Goal: Transaction & Acquisition: Purchase product/service

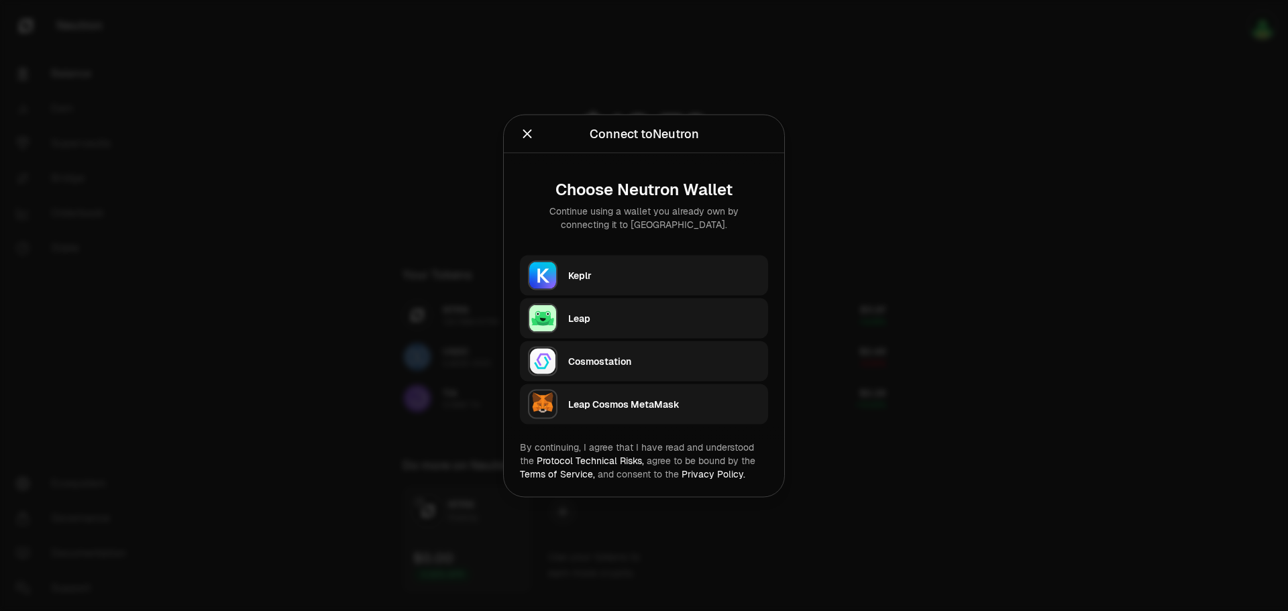
click at [606, 315] on div "Leap" at bounding box center [664, 317] width 192 height 13
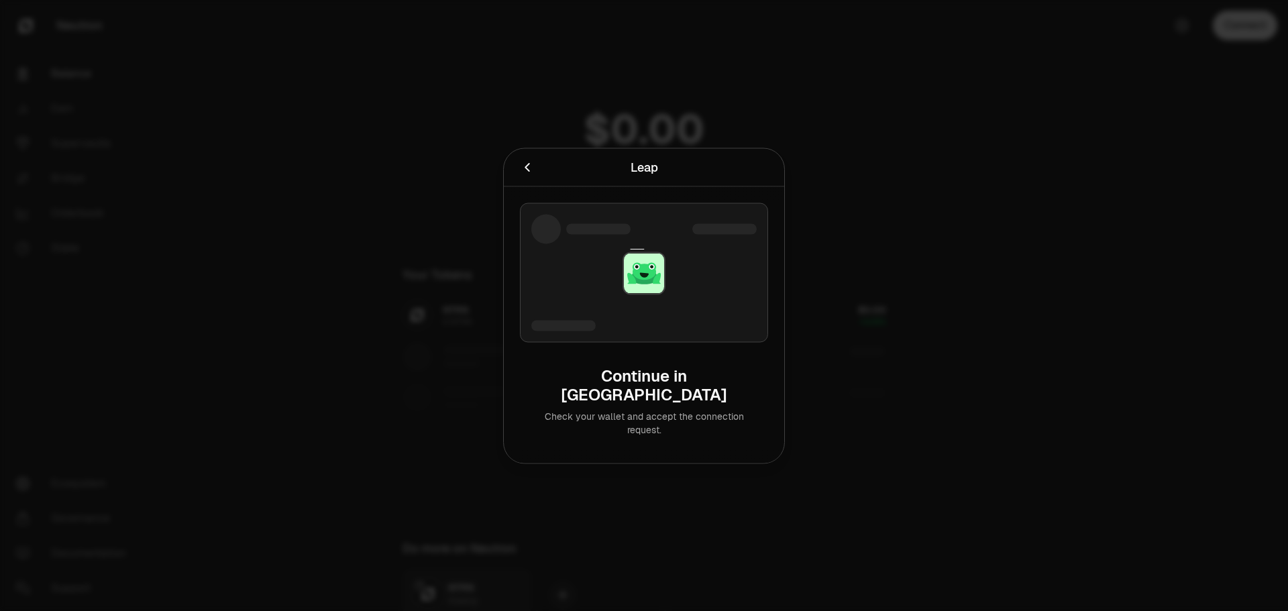
click at [532, 174] on icon "Cancel" at bounding box center [527, 167] width 15 height 15
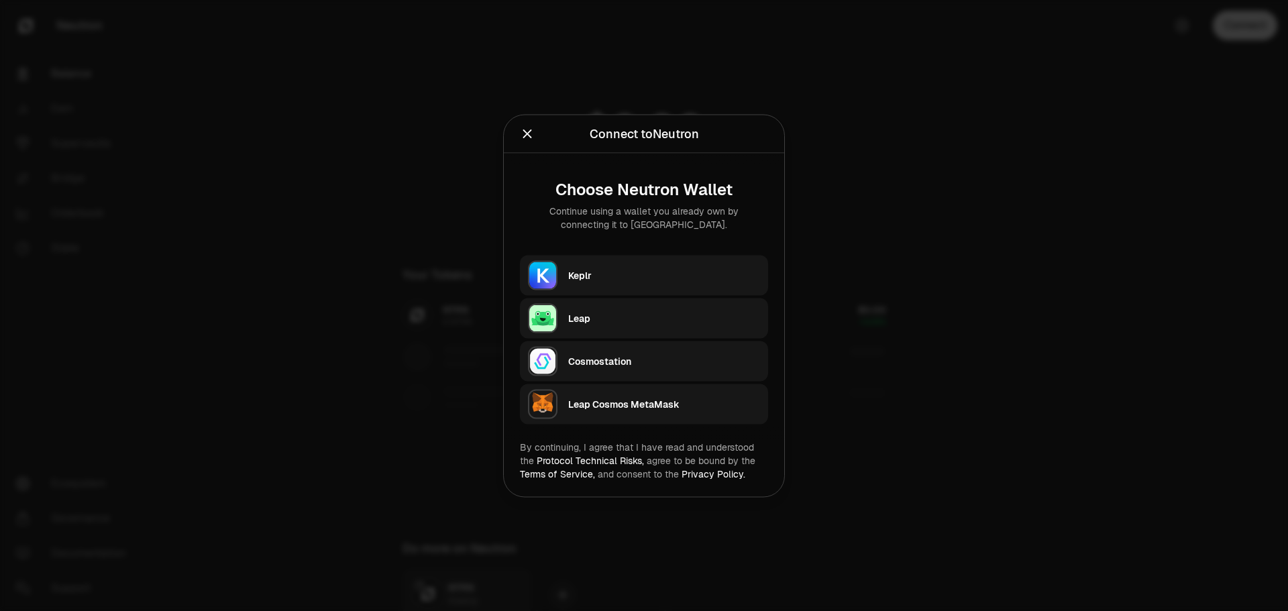
click at [591, 279] on div "Keplr" at bounding box center [664, 274] width 192 height 13
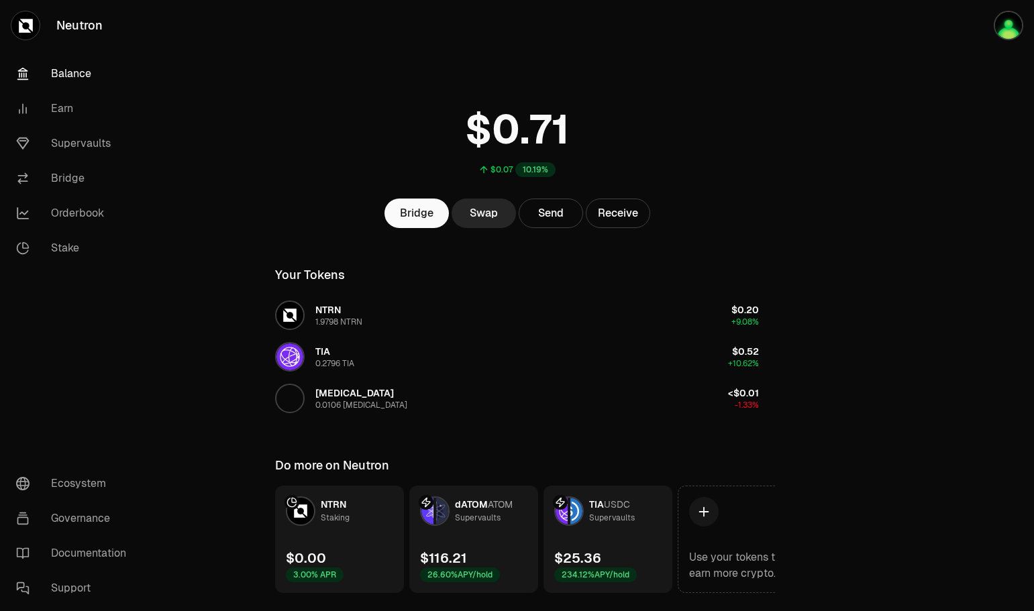
click at [78, 72] on link "Balance" at bounding box center [75, 73] width 140 height 35
click at [76, 141] on link "Supervaults" at bounding box center [75, 143] width 140 height 35
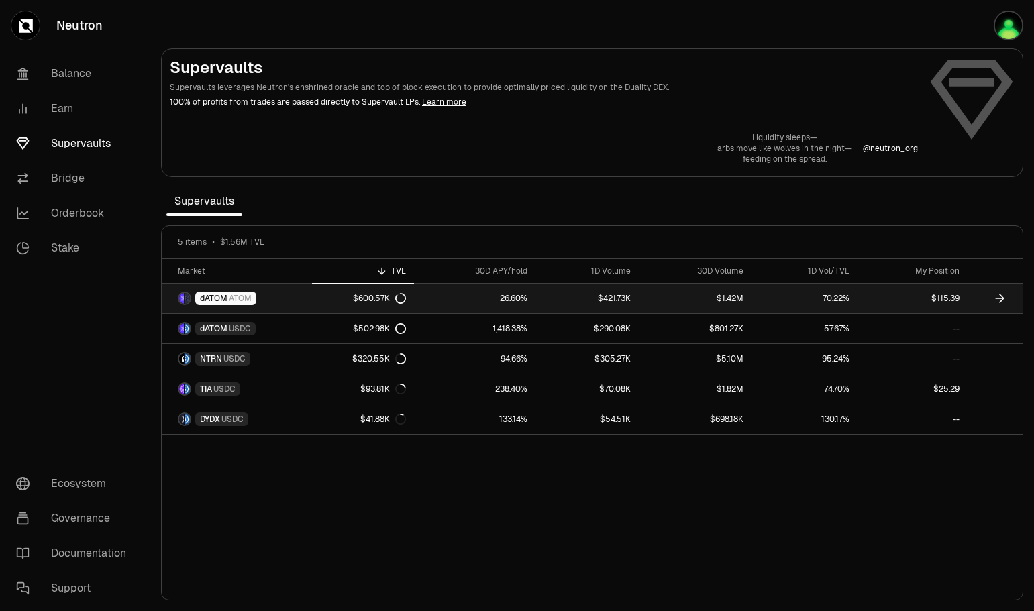
click at [1002, 297] on icon at bounding box center [1001, 298] width 4 height 8
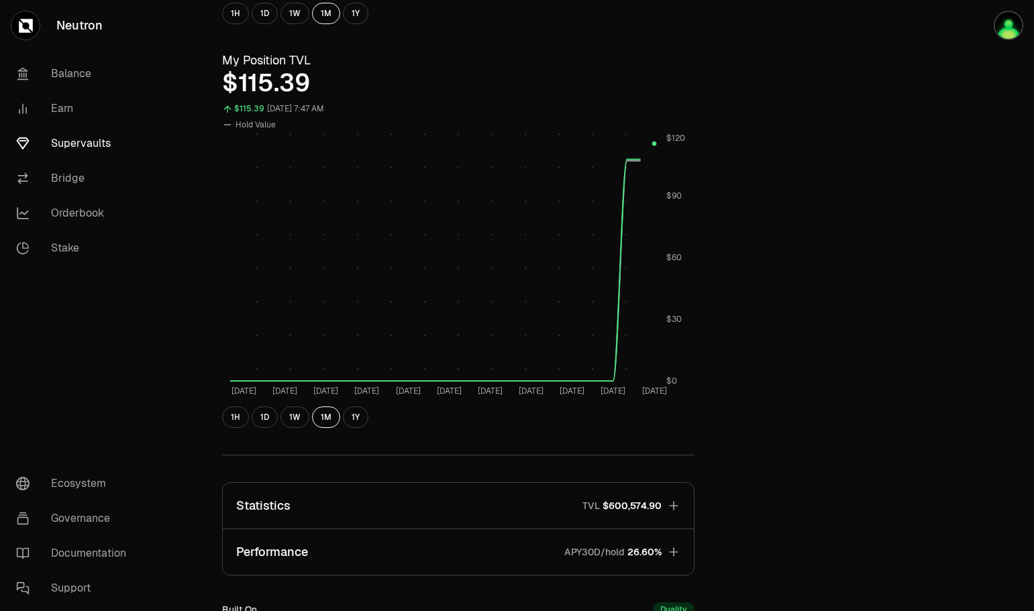
scroll to position [537, 0]
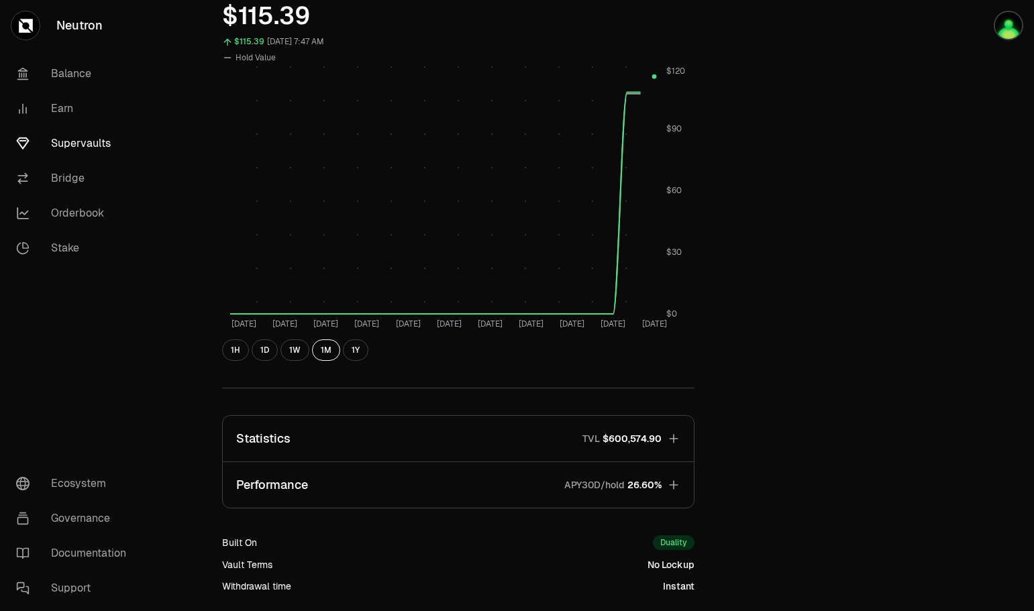
click at [298, 354] on button "1W" at bounding box center [294, 349] width 29 height 21
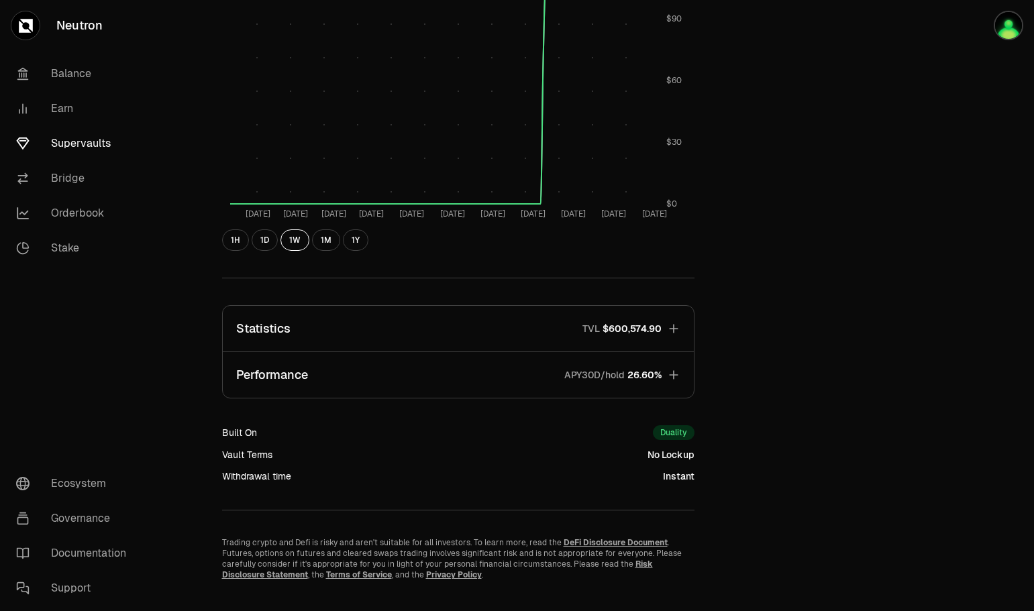
scroll to position [669, 0]
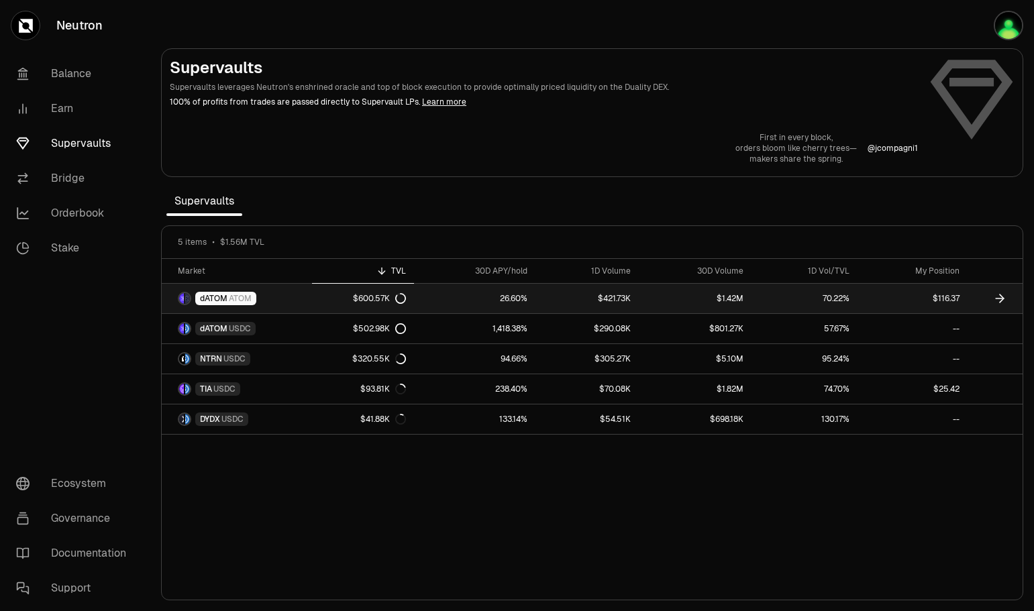
click at [458, 298] on link "26.60%" at bounding box center [474, 299] width 121 height 30
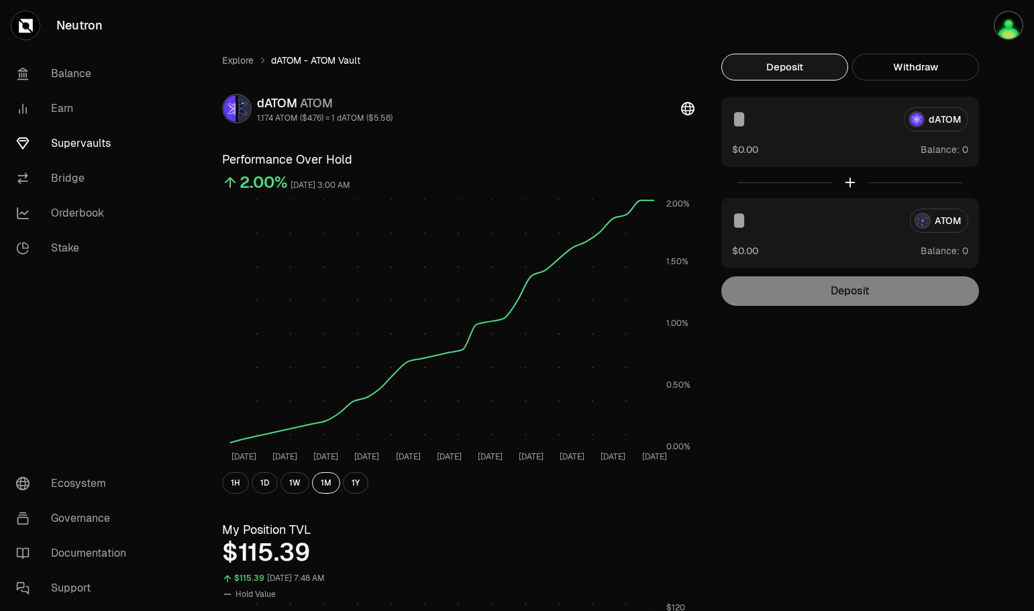
click at [910, 63] on button "Withdraw" at bounding box center [915, 67] width 127 height 27
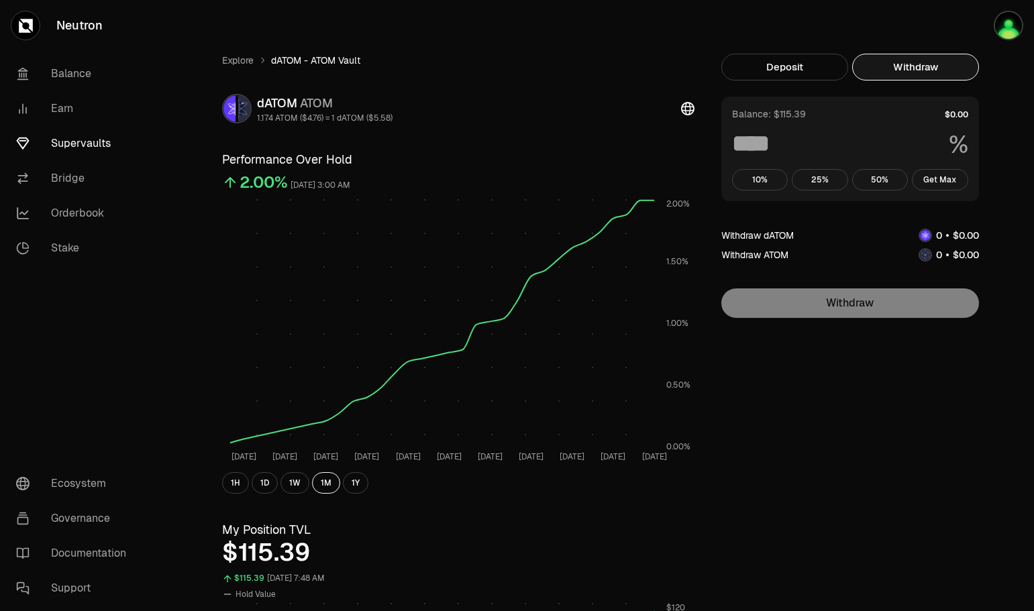
click at [953, 175] on button "Get Max" at bounding box center [940, 179] width 56 height 21
type input "***"
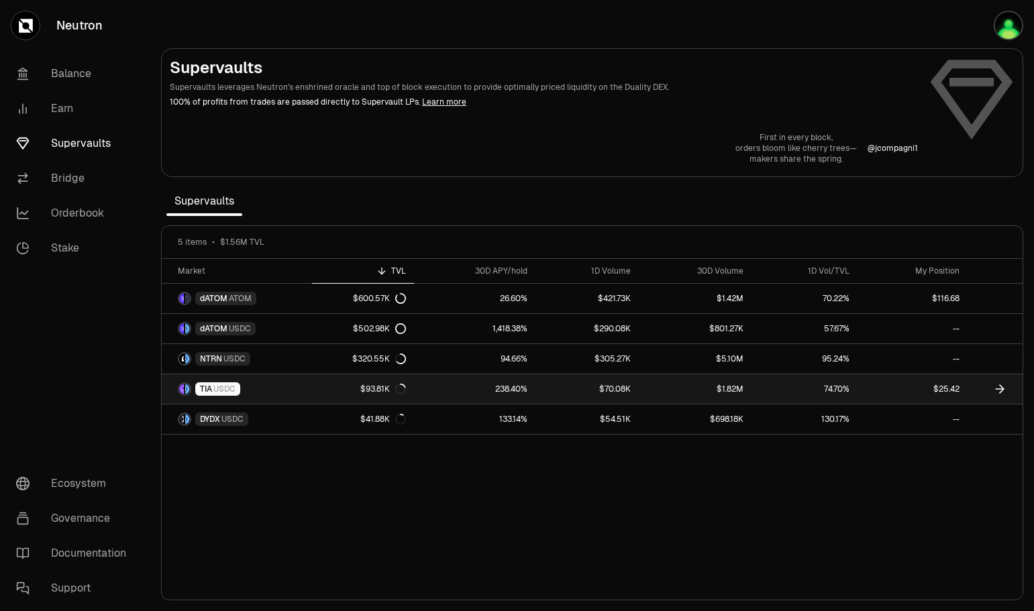
click at [609, 386] on link "$70.08K" at bounding box center [586, 389] width 103 height 30
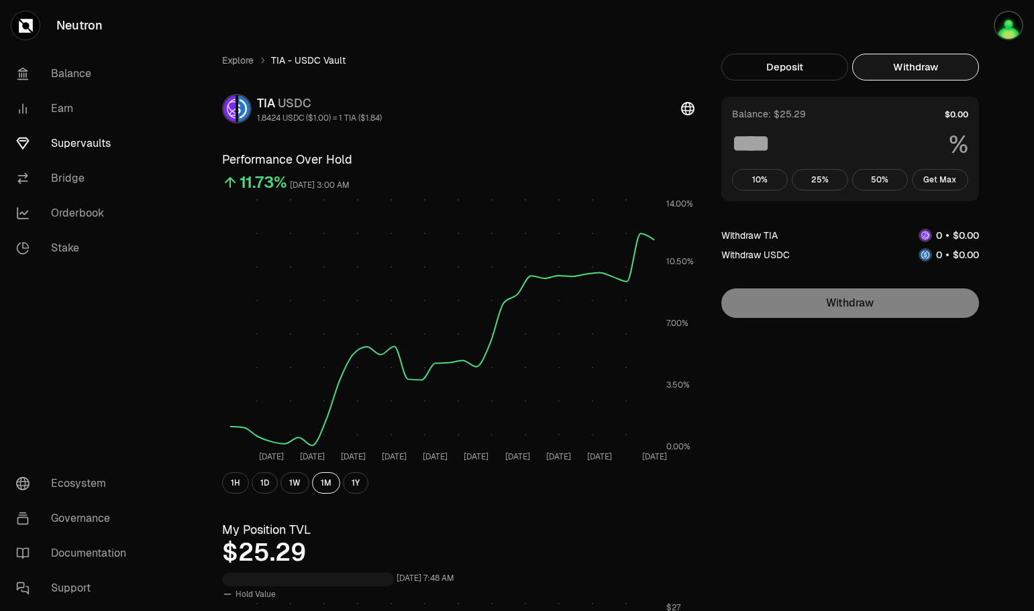
click at [893, 68] on button "Withdraw" at bounding box center [915, 67] width 127 height 27
click at [938, 180] on button "Get Max" at bounding box center [940, 179] width 56 height 21
type input "***"
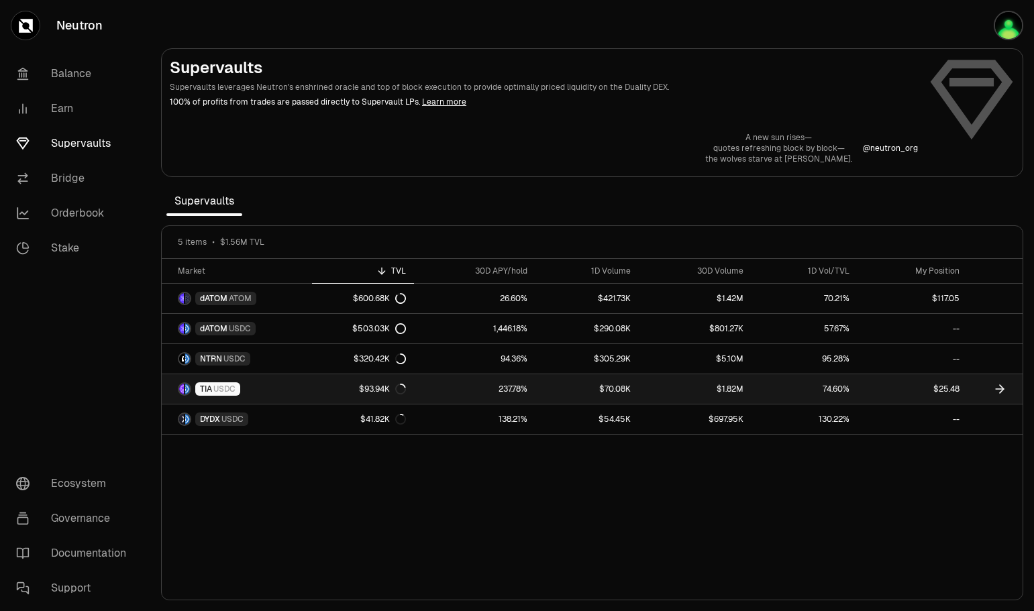
click at [671, 390] on link "$1.82M" at bounding box center [695, 389] width 113 height 30
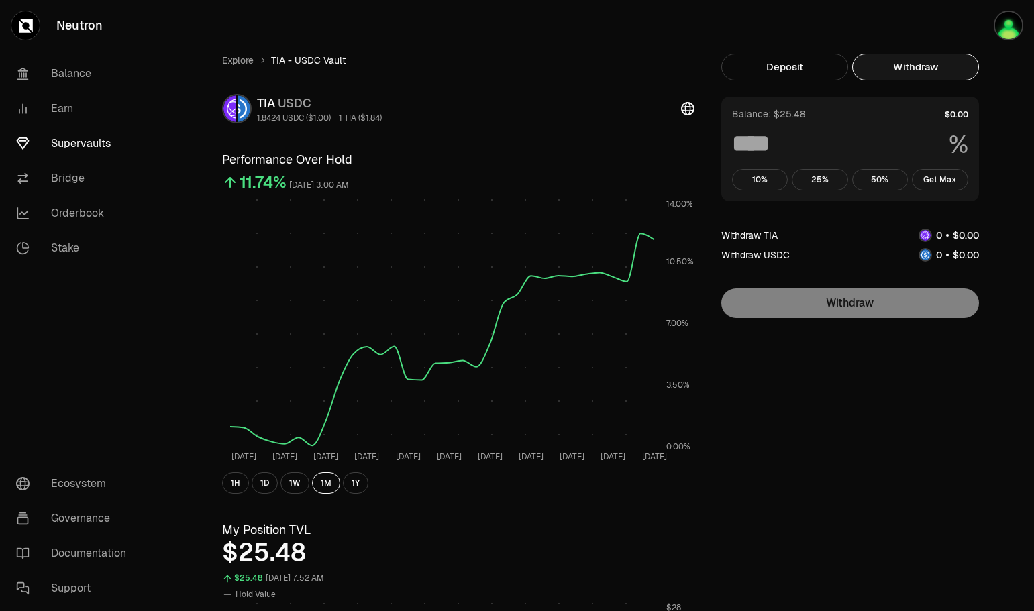
click at [938, 60] on button "Withdraw" at bounding box center [915, 67] width 127 height 27
click at [936, 182] on button "Get Max" at bounding box center [940, 179] width 56 height 21
type input "***"
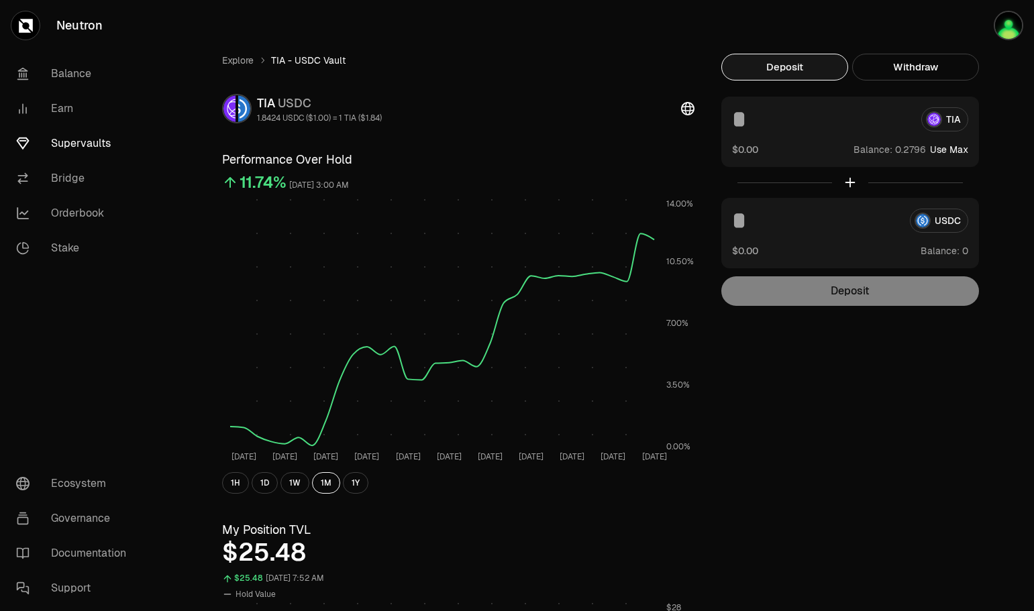
click at [774, 62] on button "Deposit" at bounding box center [784, 67] width 127 height 27
click at [963, 147] on button "Use Max" at bounding box center [949, 149] width 38 height 13
type input "********"
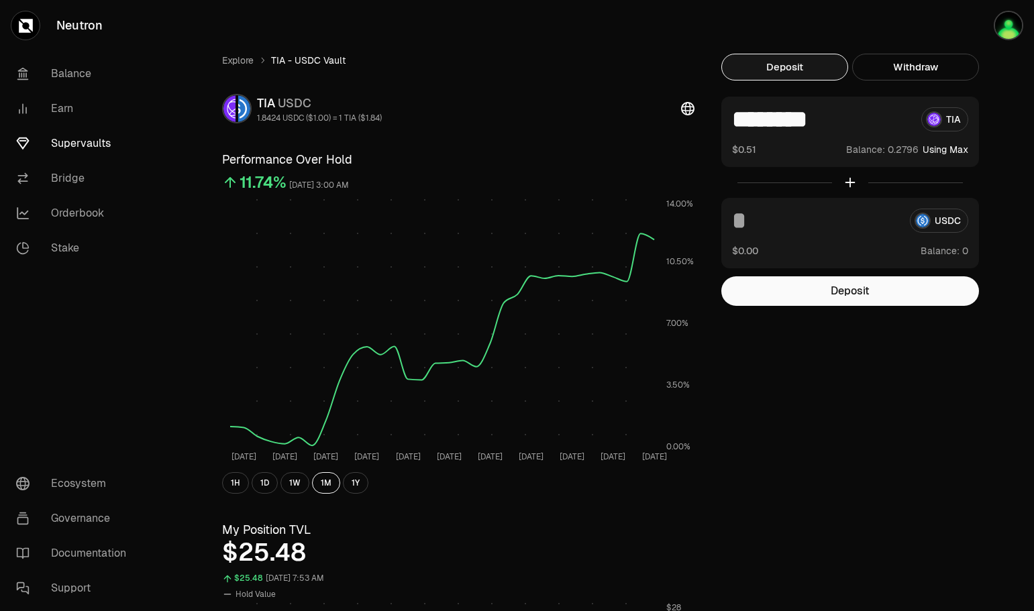
click at [846, 294] on button "Deposit" at bounding box center [850, 291] width 258 height 30
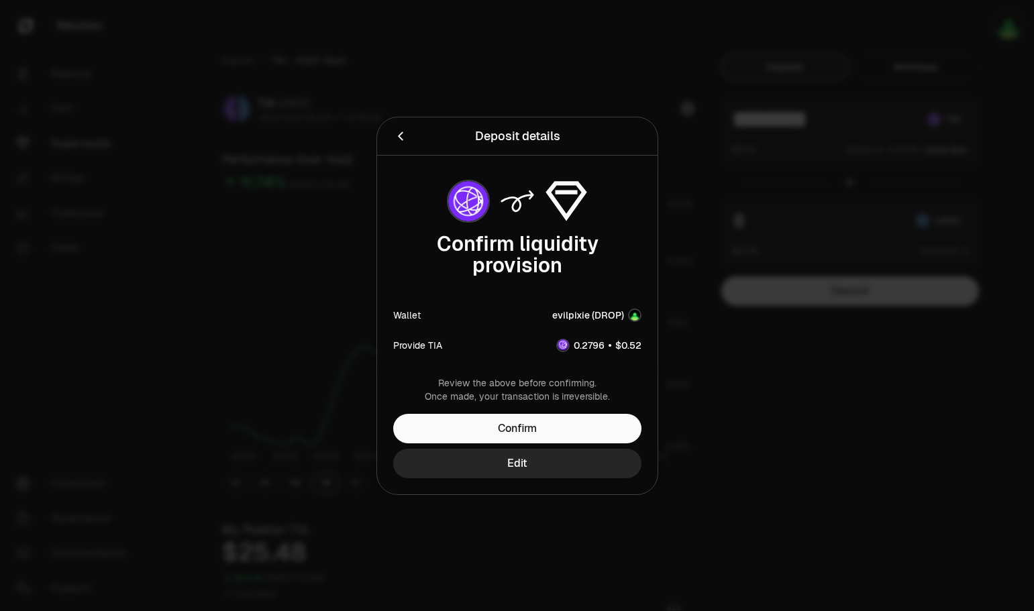
click at [525, 431] on button "Confirm" at bounding box center [517, 429] width 248 height 30
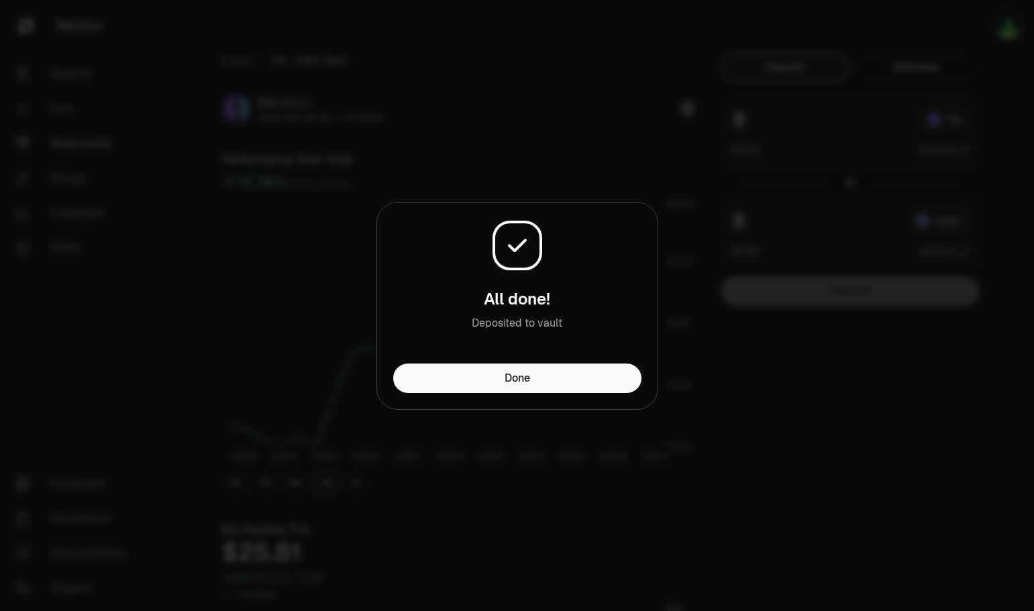
click at [556, 378] on button "Done" at bounding box center [517, 379] width 248 height 30
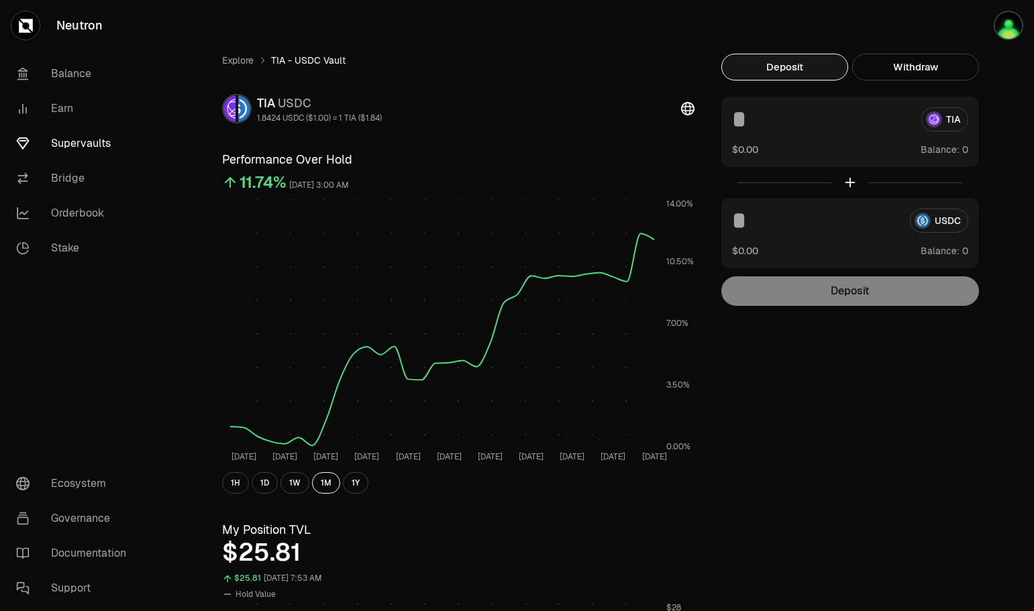
click at [925, 63] on button "Withdraw" at bounding box center [915, 67] width 127 height 27
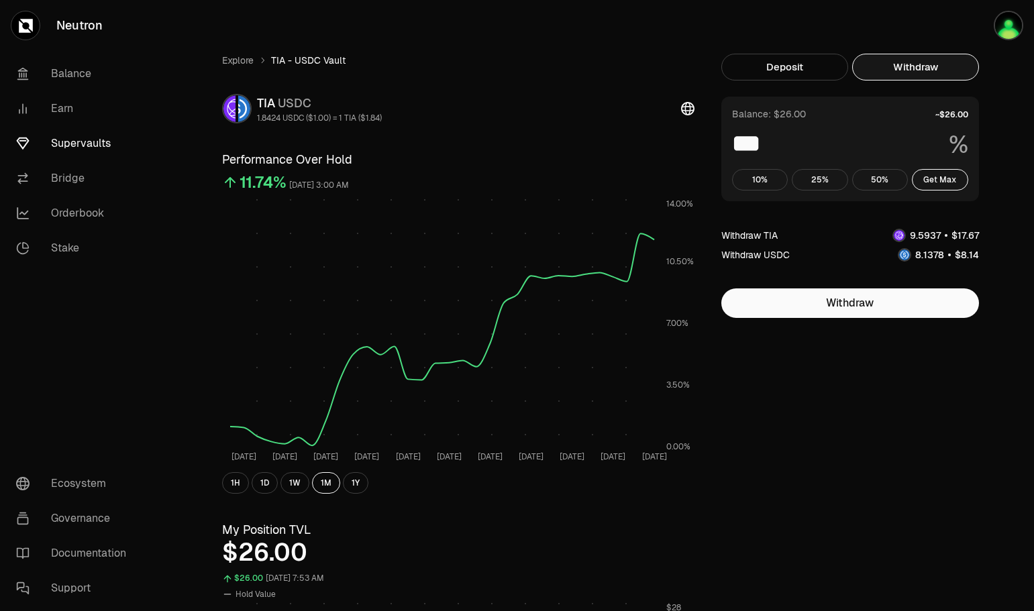
click at [953, 180] on button "Get Max" at bounding box center [940, 179] width 56 height 21
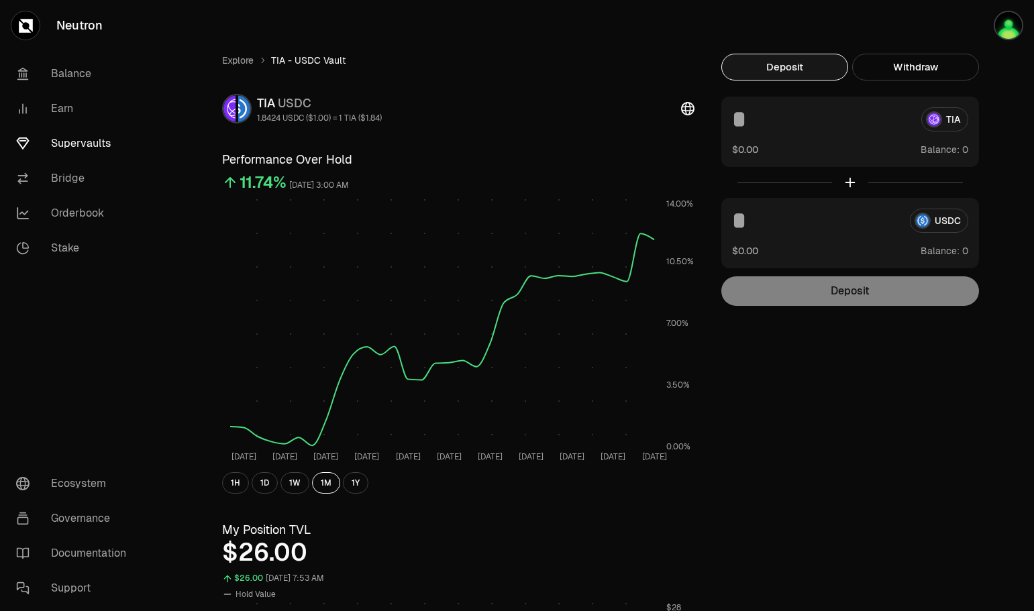
click at [753, 62] on button "Deposit" at bounding box center [784, 67] width 127 height 27
